Goal: Task Accomplishment & Management: Manage account settings

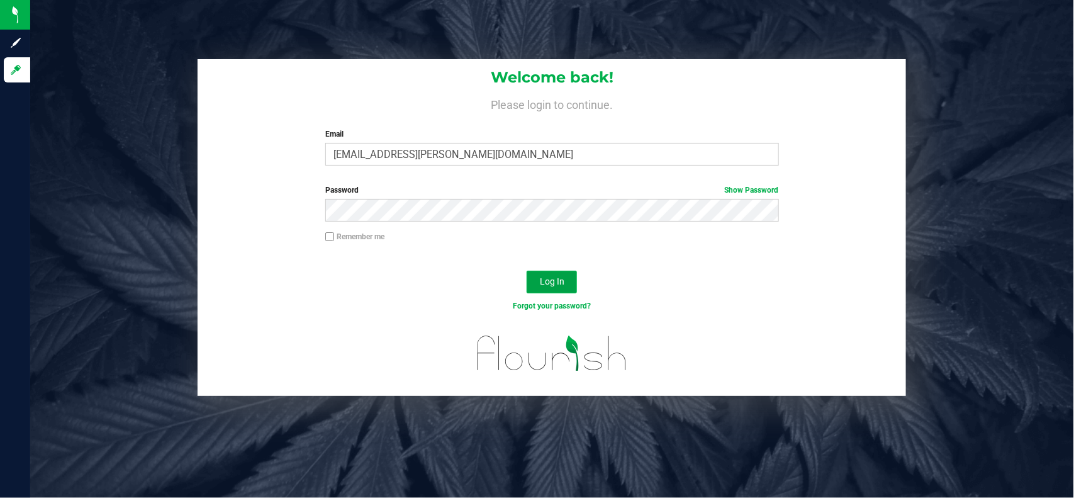
click at [557, 282] on span "Log In" at bounding box center [552, 281] width 25 height 10
click at [542, 281] on span "Log In" at bounding box center [552, 281] width 25 height 10
